Goal: Information Seeking & Learning: Learn about a topic

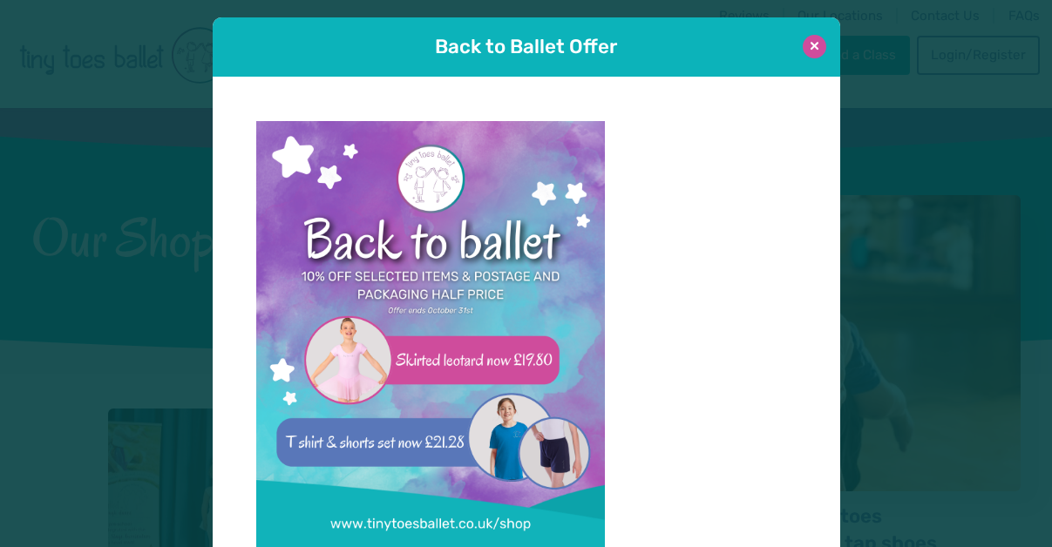
click at [816, 50] on button at bounding box center [815, 47] width 24 height 24
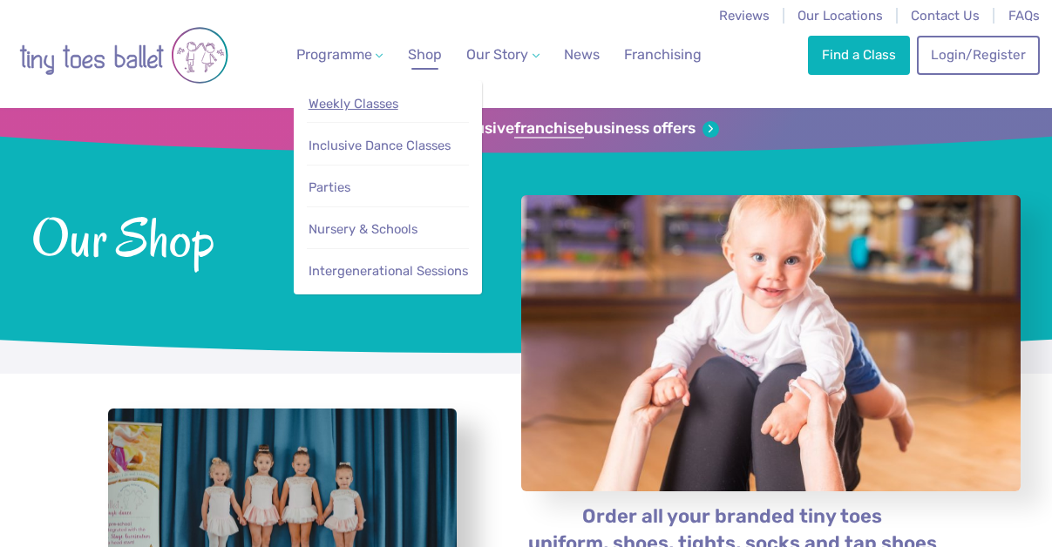
click at [377, 101] on span "Weekly Classes" at bounding box center [353, 104] width 90 height 16
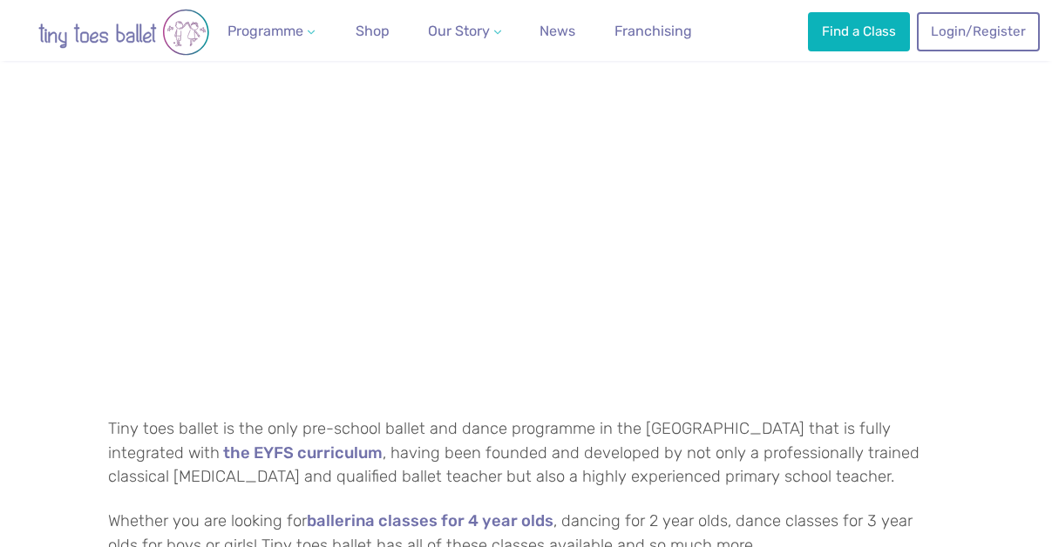
scroll to position [1071, 0]
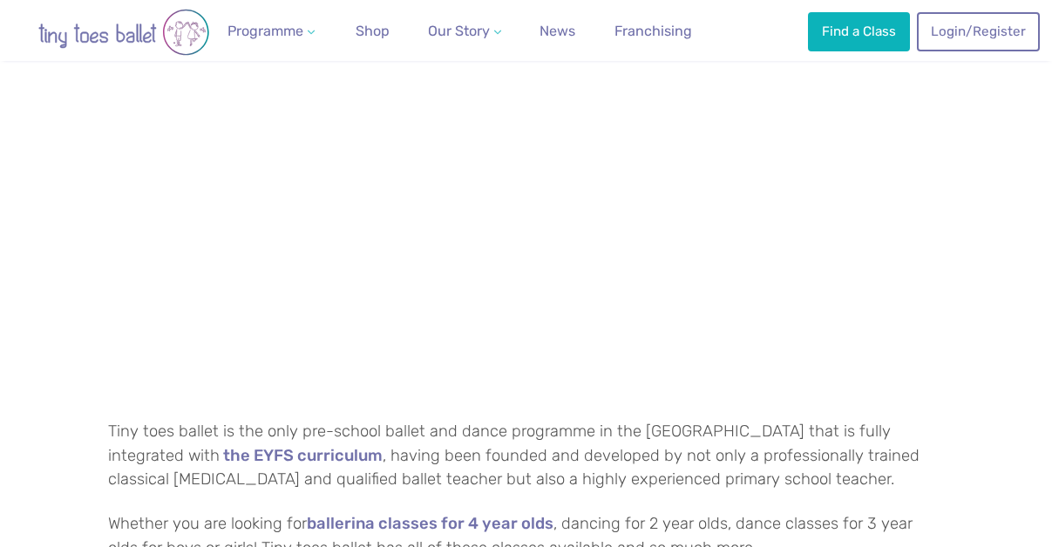
click at [884, 245] on p at bounding box center [526, 260] width 837 height 282
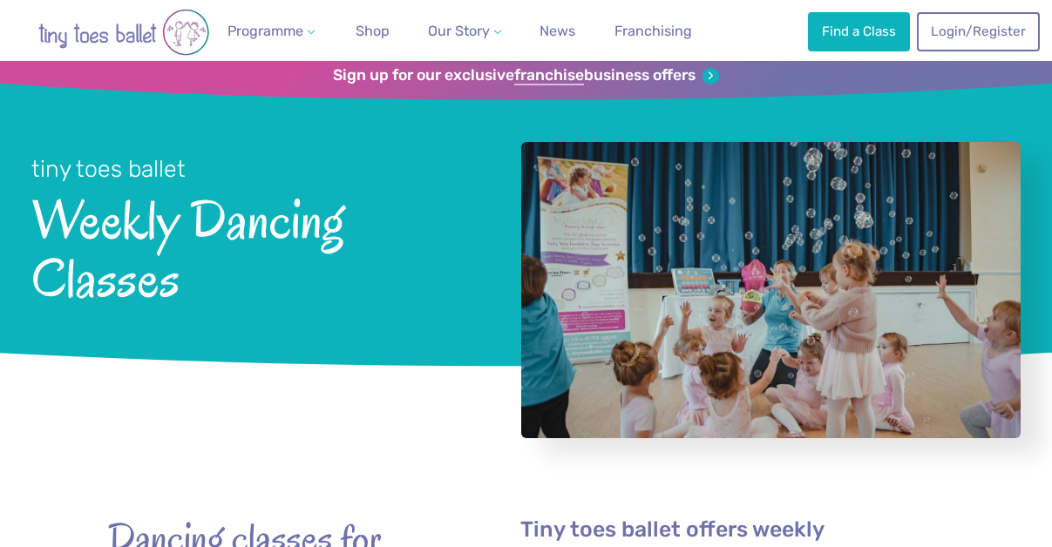
scroll to position [0, 0]
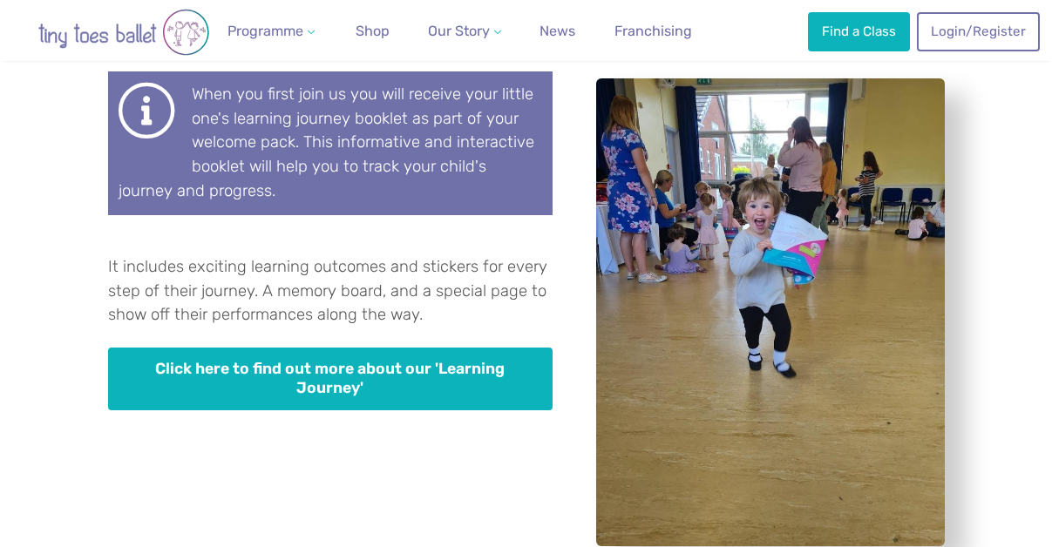
scroll to position [5049, 0]
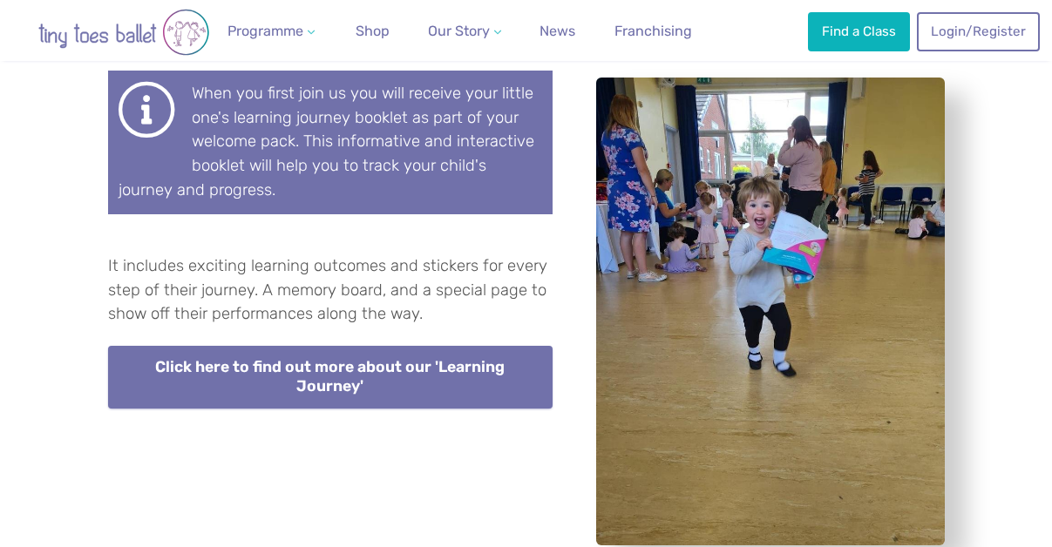
click at [422, 346] on link "Click here to find out more about our 'Learning Journey'" at bounding box center [330, 377] width 444 height 63
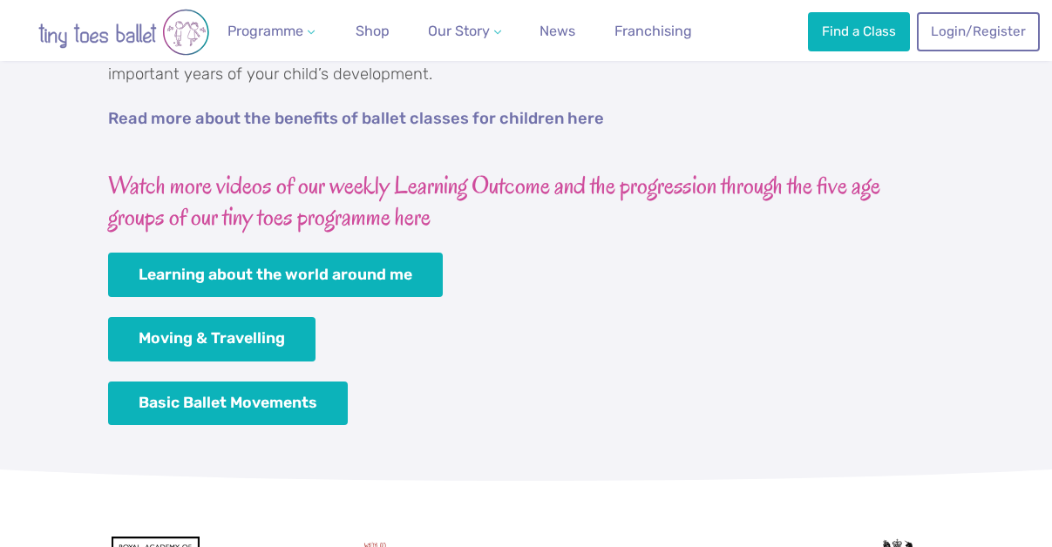
scroll to position [2416, 0]
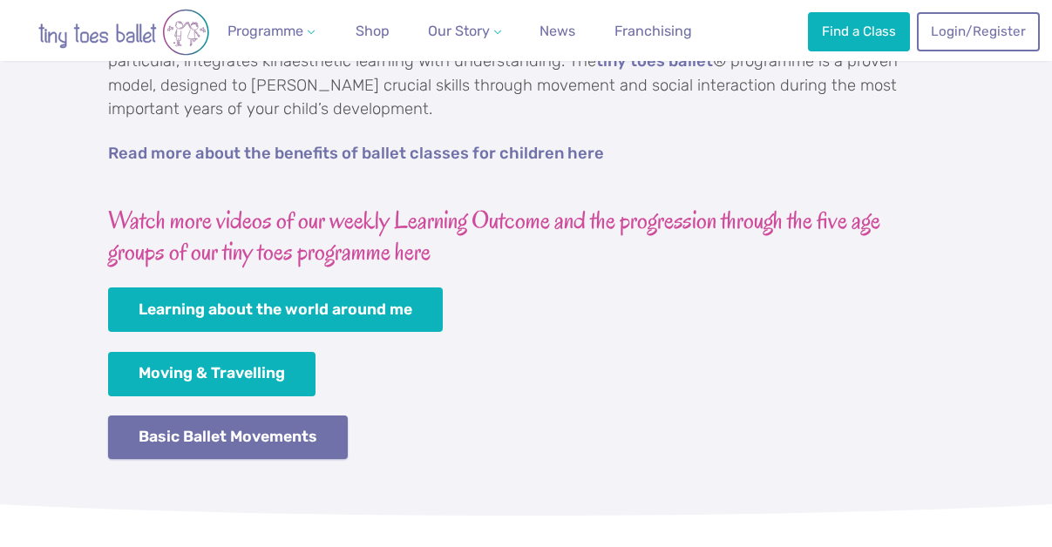
click at [297, 436] on link "Basic Ballet Movements" at bounding box center [228, 438] width 241 height 44
